Goal: Task Accomplishment & Management: Use online tool/utility

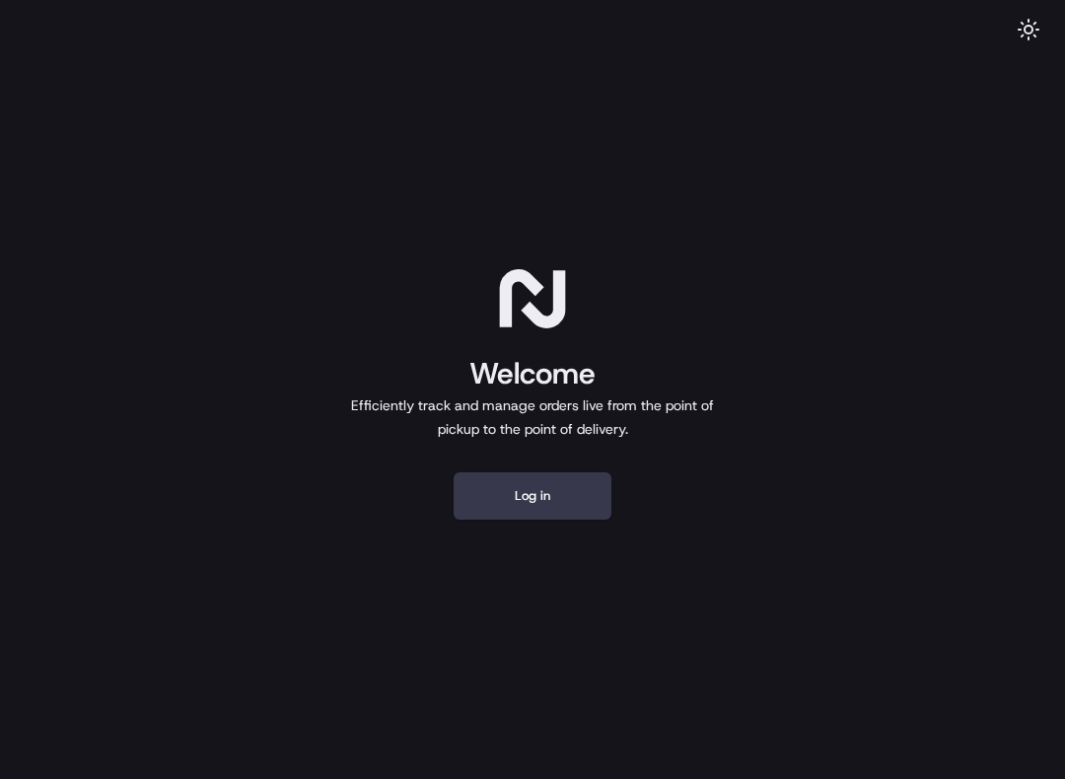
click at [560, 486] on button "Log in" at bounding box center [533, 495] width 158 height 47
